Goal: Navigation & Orientation: Understand site structure

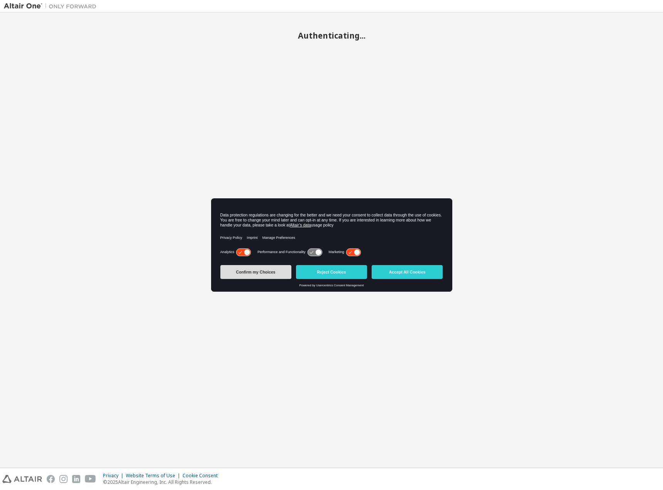
click at [261, 268] on button "Confirm my Choices" at bounding box center [256, 272] width 71 height 14
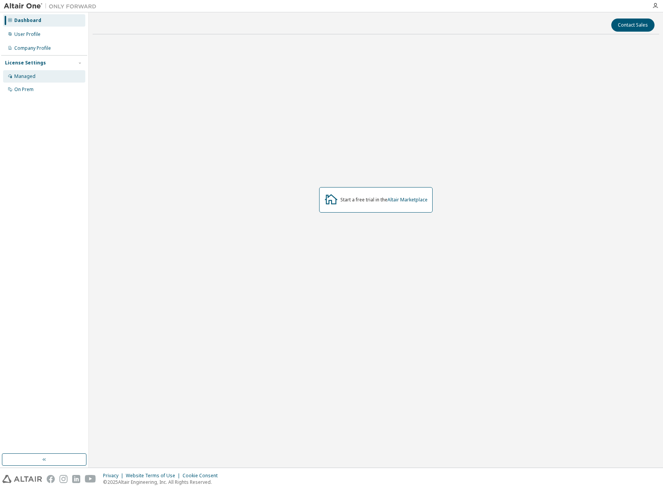
click at [47, 74] on div "Managed" at bounding box center [44, 76] width 82 height 12
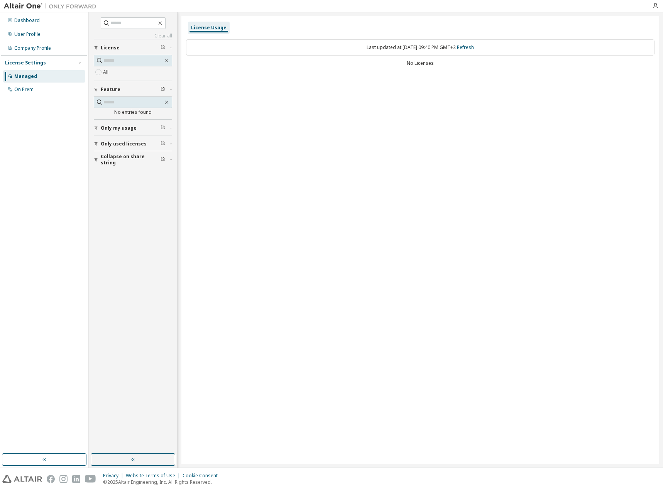
click at [124, 71] on div "All" at bounding box center [133, 72] width 78 height 9
click at [49, 87] on div "On Prem" at bounding box center [44, 89] width 82 height 12
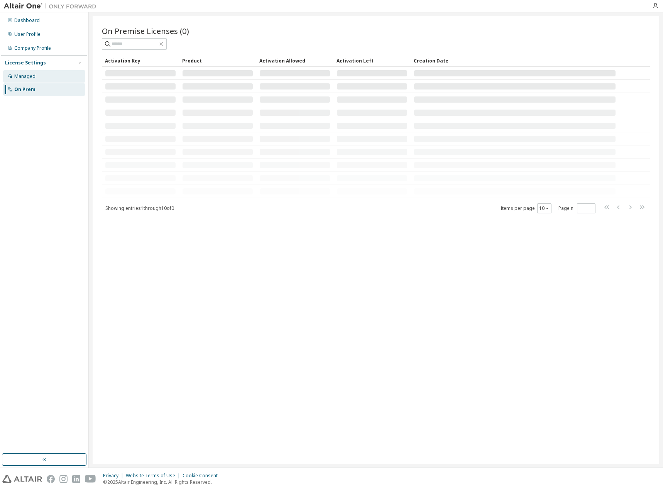
click at [49, 77] on div "Managed" at bounding box center [44, 76] width 82 height 12
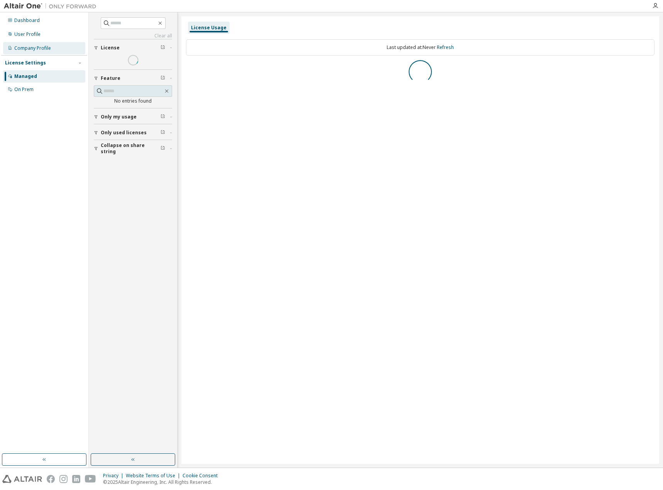
click at [47, 47] on div "Company Profile" at bounding box center [32, 48] width 37 height 6
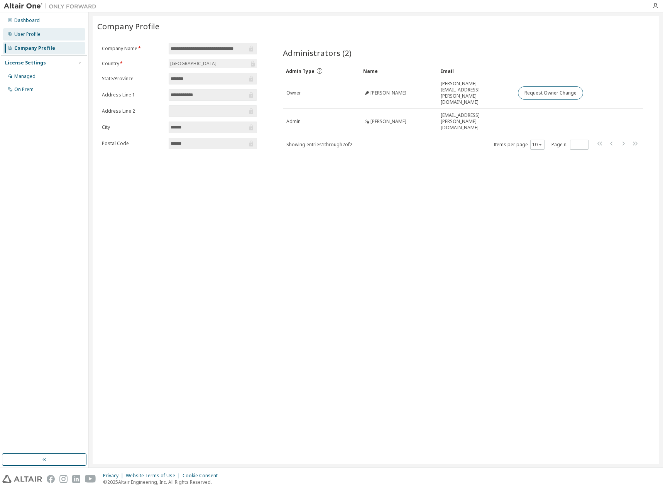
click at [47, 35] on div "User Profile" at bounding box center [44, 34] width 82 height 12
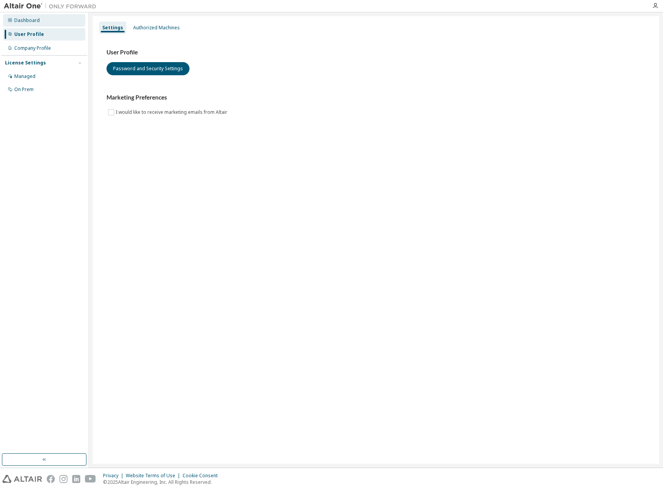
click at [49, 14] on div "Dashboard" at bounding box center [44, 20] width 82 height 12
